Goal: Information Seeking & Learning: Learn about a topic

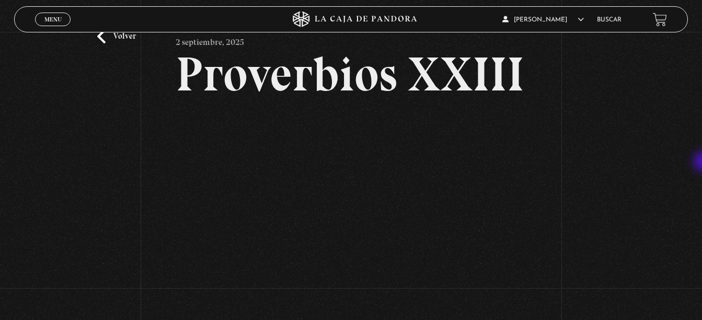
scroll to position [32, 0]
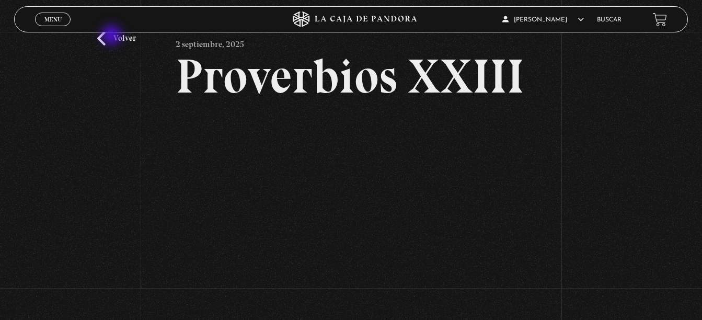
click at [112, 36] on link "Volver" at bounding box center [116, 38] width 39 height 14
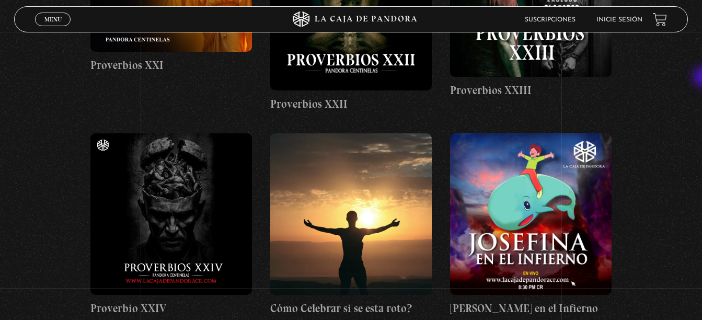
scroll to position [1859, 0]
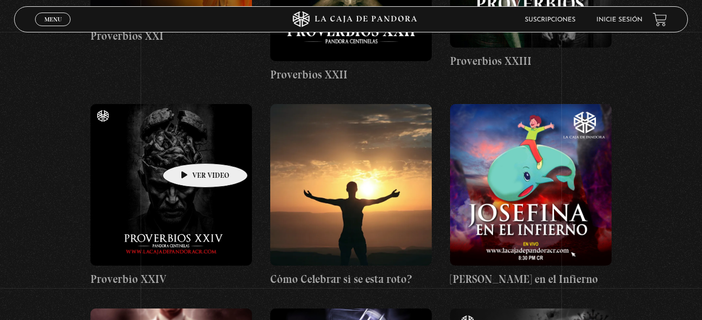
click at [189, 147] on figure at bounding box center [171, 185] width 162 height 162
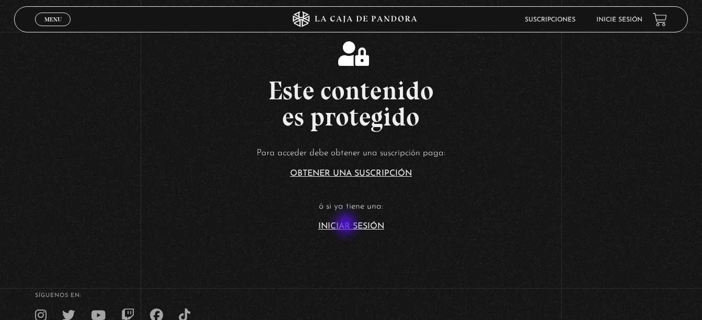
click at [347, 225] on link "Iniciar Sesión" at bounding box center [351, 226] width 66 height 8
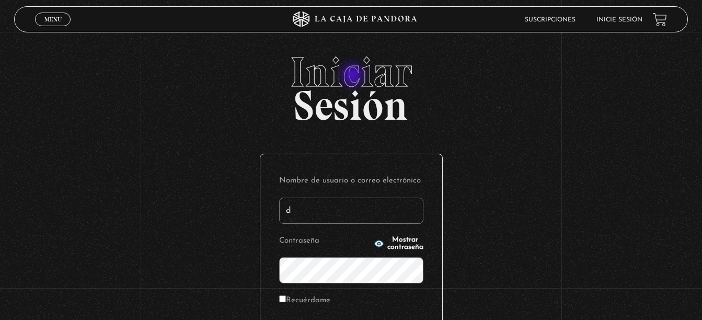
type input "DMORALESPALAVECINO@GMAIL.COM"
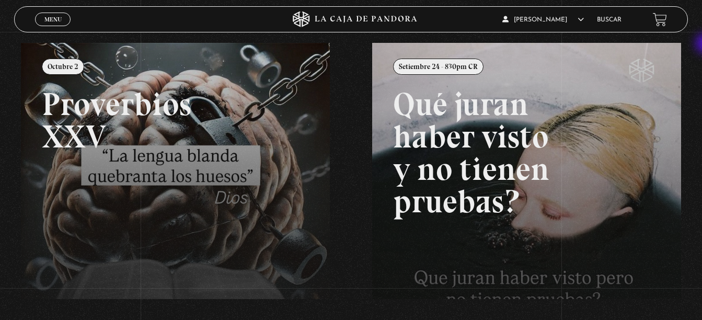
scroll to position [113, 0]
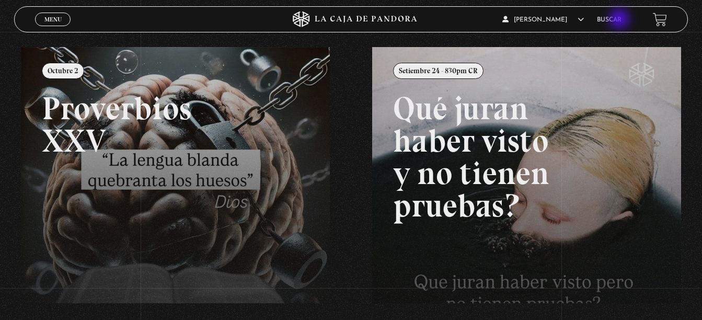
click at [621, 20] on link "Buscar" at bounding box center [609, 20] width 25 height 6
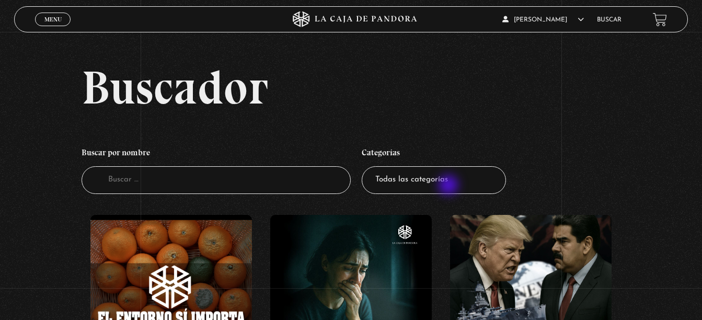
click at [450, 186] on select "Todas las categorías 11:11 Humanitario (1) Amo los [DATE] (4) Análisis de serie…" at bounding box center [434, 180] width 144 height 28
select select "centinelas"
click at [365, 166] on select "Todas las categorías 11:11 Humanitario (1) Amo los Lunes (4) Análisis de series…" at bounding box center [434, 180] width 144 height 28
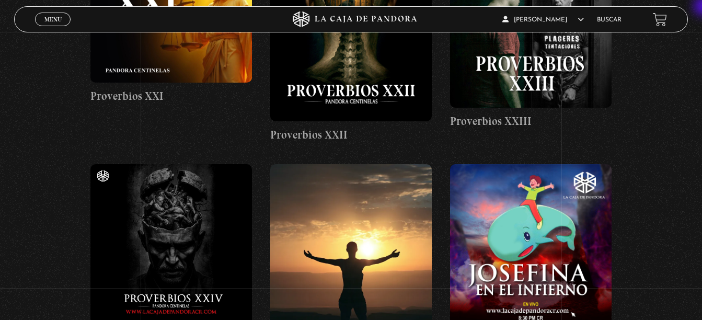
scroll to position [1792, 0]
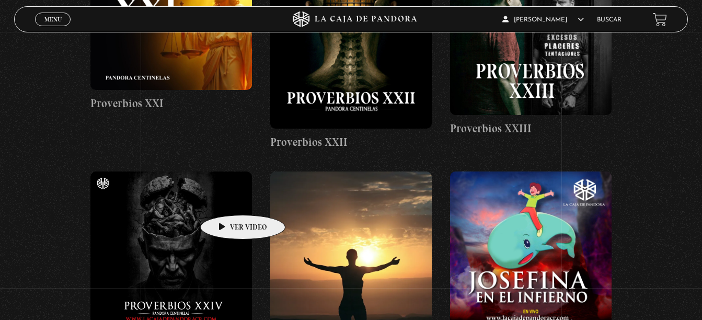
click at [226, 199] on figure at bounding box center [171, 252] width 162 height 162
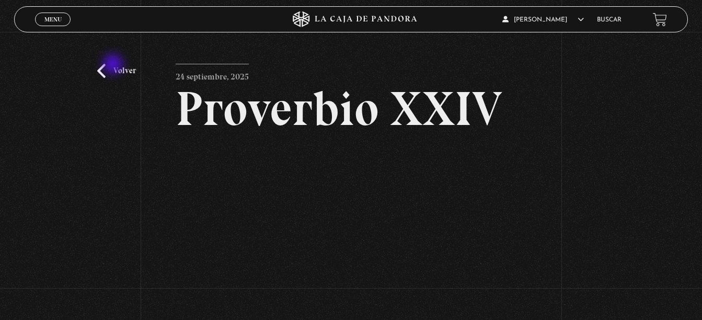
click at [114, 65] on link "Volver" at bounding box center [116, 71] width 39 height 14
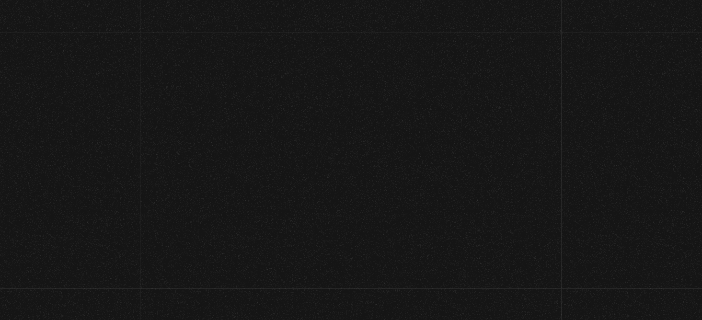
scroll to position [1792, 0]
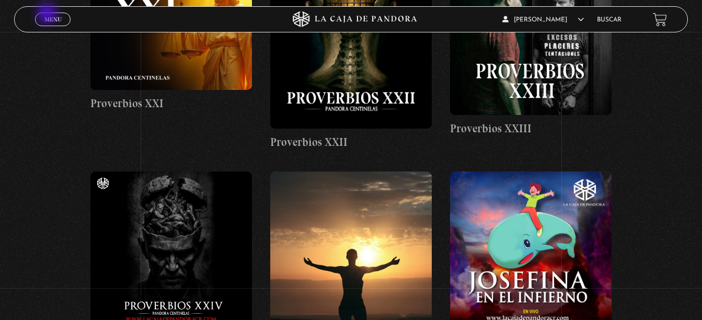
click at [48, 15] on link "Menu Cerrar" at bounding box center [53, 20] width 36 height 14
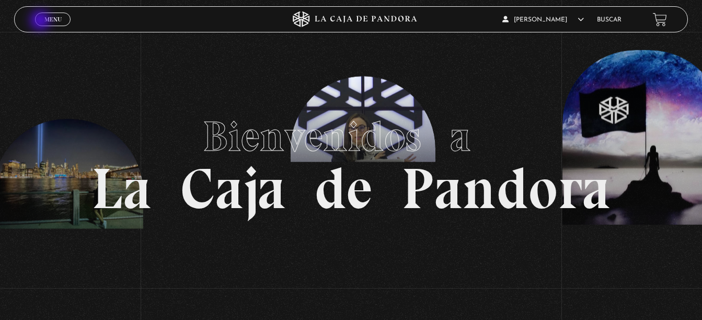
click at [41, 21] on link "Menu Cerrar" at bounding box center [53, 20] width 36 height 14
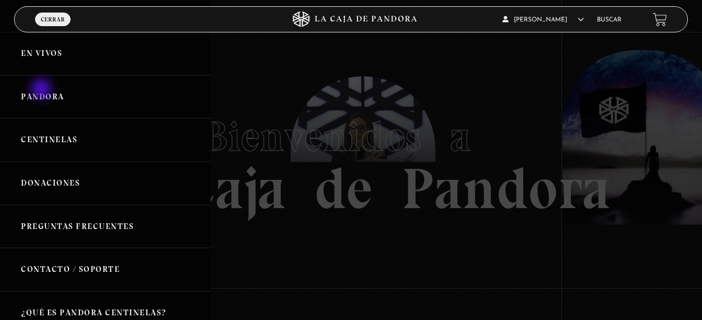
click at [42, 90] on link "Pandora" at bounding box center [105, 96] width 211 height 43
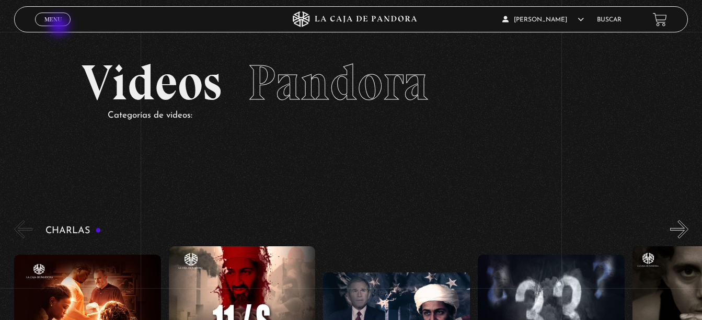
click at [60, 27] on div "Menu Cerrar" at bounding box center [140, 19] width 211 height 25
click at [60, 20] on span "Menu" at bounding box center [52, 19] width 17 height 6
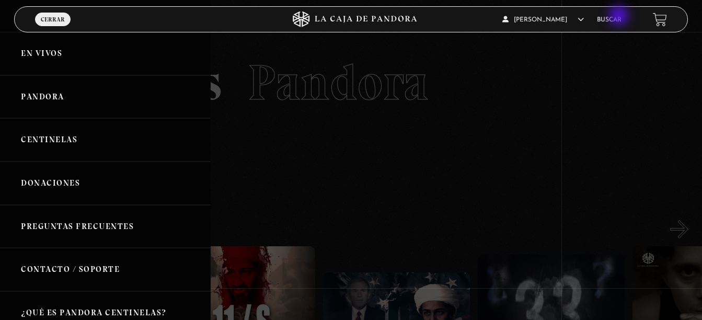
click at [620, 17] on link "Buscar" at bounding box center [609, 20] width 25 height 6
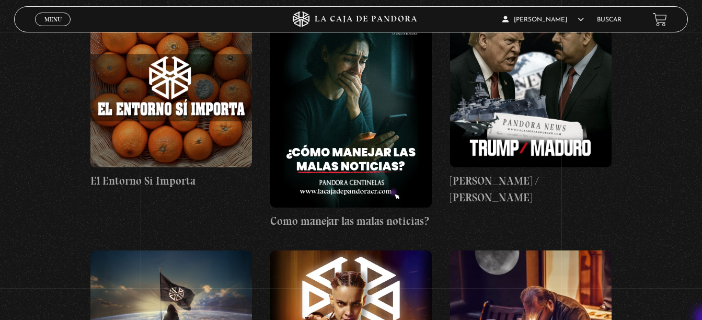
scroll to position [230, 0]
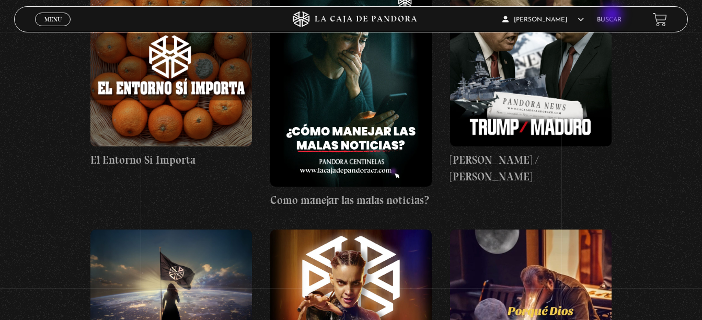
click at [613, 16] on li "Buscar" at bounding box center [609, 20] width 25 height 16
click at [613, 20] on link "Buscar" at bounding box center [609, 20] width 25 height 6
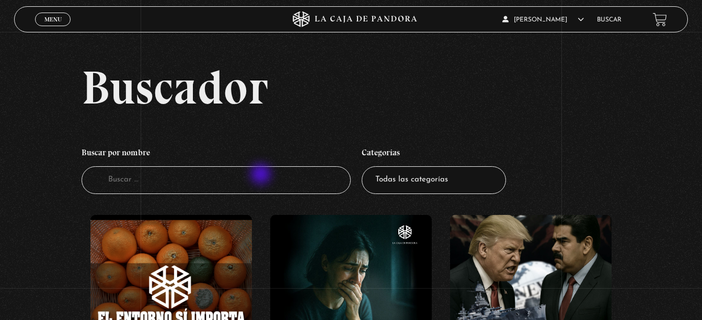
click at [262, 175] on input "Buscador" at bounding box center [217, 180] width 270 height 28
click at [416, 181] on select "Todas las categorías 11:11 Humanitario (1) Amo los Lunes (4) Análisis de series…" at bounding box center [434, 180] width 144 height 28
select select "centinelas"
click at [365, 166] on select "Todas las categorías 11:11 Humanitario (1) Amo los Lunes (4) Análisis de series…" at bounding box center [434, 180] width 144 height 28
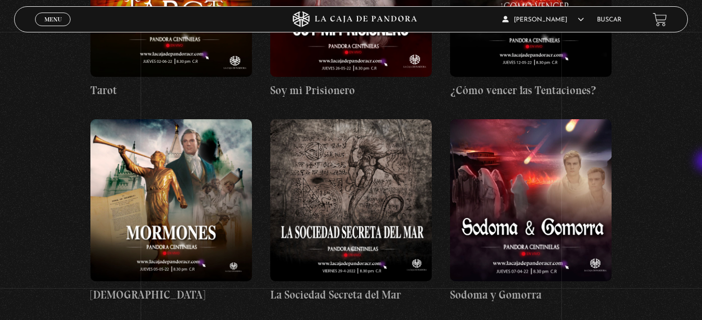
scroll to position [4393, 0]
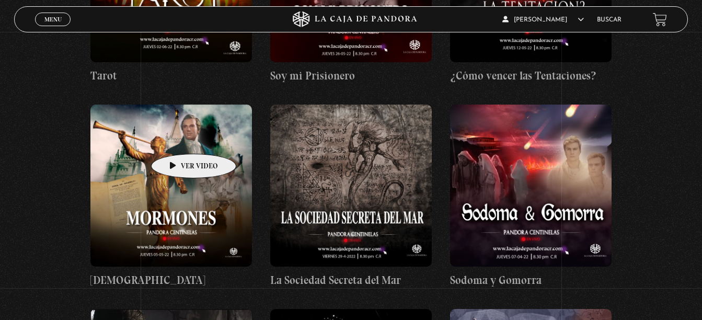
click at [177, 138] on figure at bounding box center [171, 186] width 162 height 162
